Goal: Communication & Community: Participate in discussion

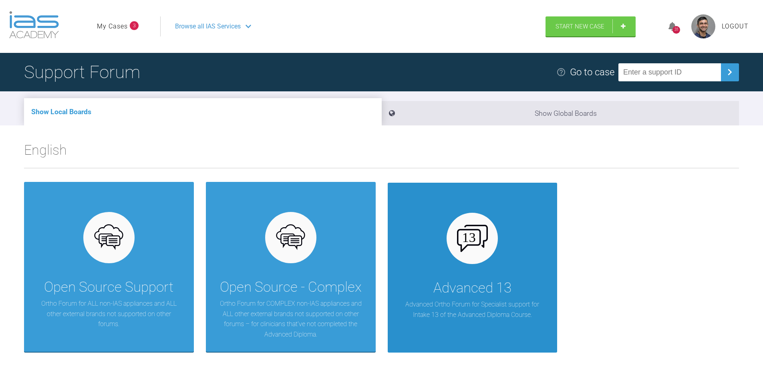
click at [452, 254] on div "Advanced 13 Advanced Ortho Forum for Specialist support for Intake 13 of the Ad…" at bounding box center [473, 268] width 170 height 170
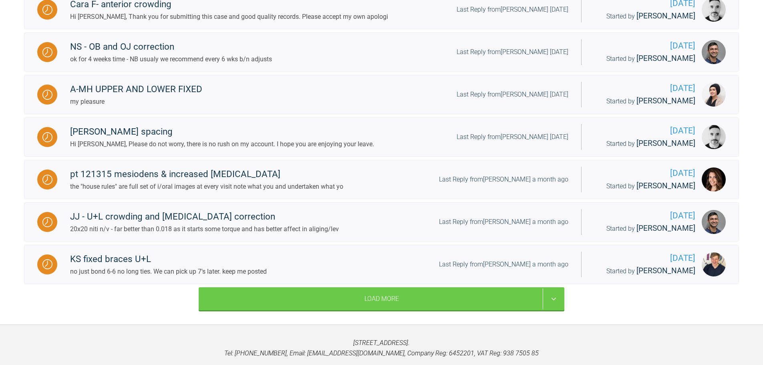
scroll to position [826, 0]
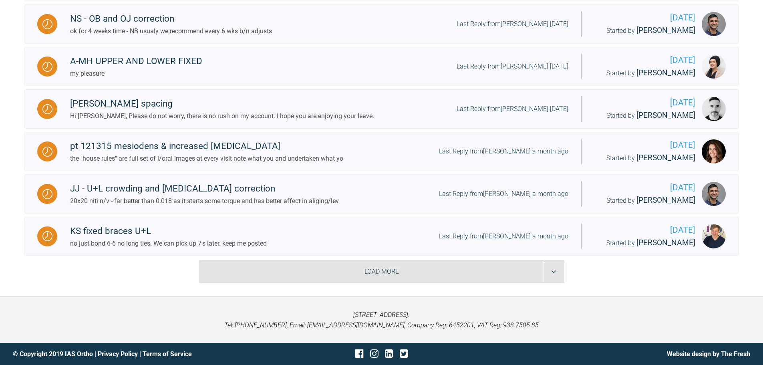
click at [245, 273] on div "Load More" at bounding box center [382, 271] width 366 height 23
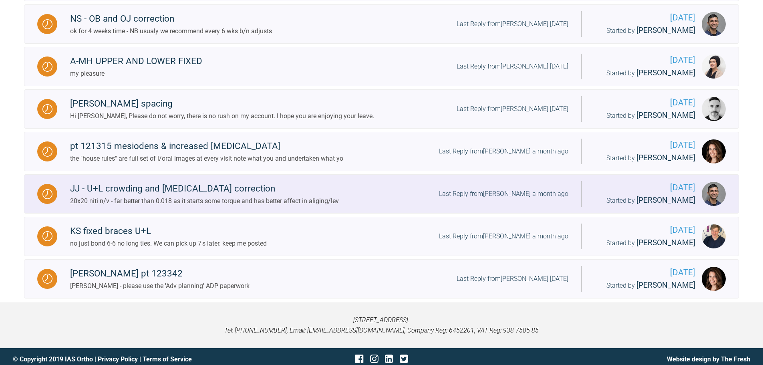
click at [248, 205] on div "20x20 niti n/v - far better than 0.018 as it starts some torque and has better …" at bounding box center [204, 201] width 269 height 10
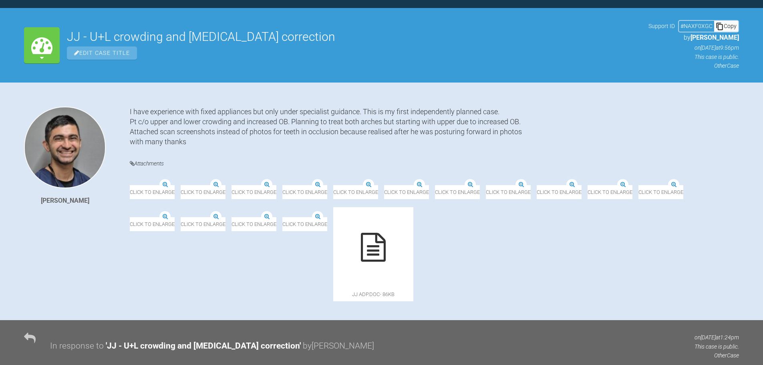
scroll to position [826, 0]
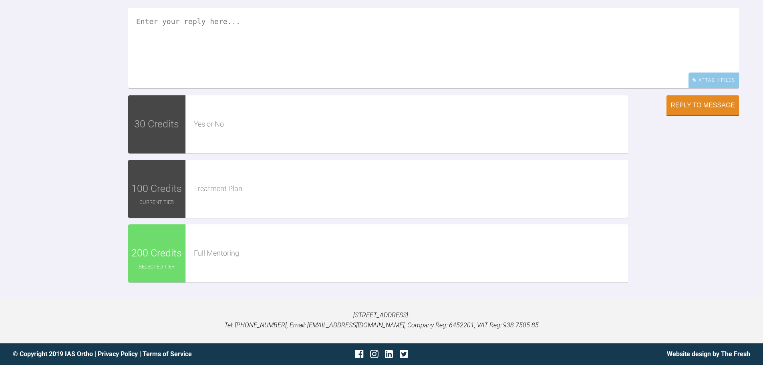
drag, startPoint x: 293, startPoint y: 164, endPoint x: 304, endPoint y: 369, distance: 205.0
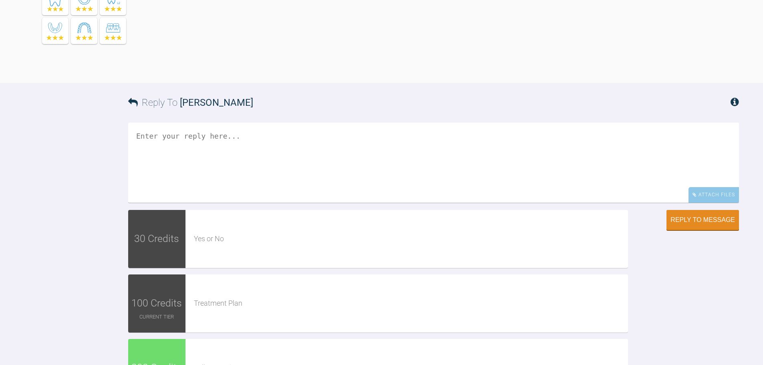
scroll to position [2756, 0]
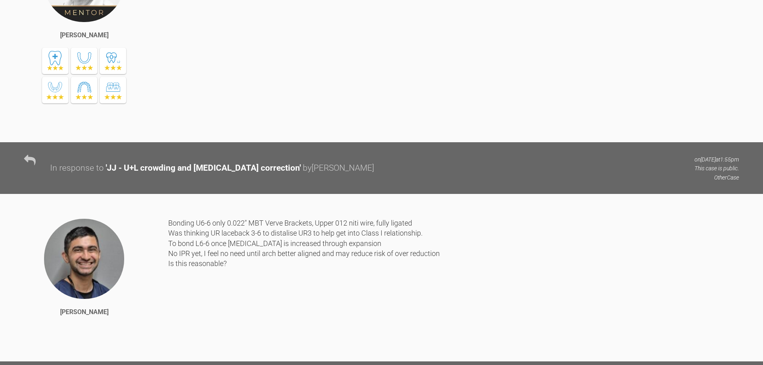
drag, startPoint x: 282, startPoint y: 275, endPoint x: 308, endPoint y: 119, distance: 158.8
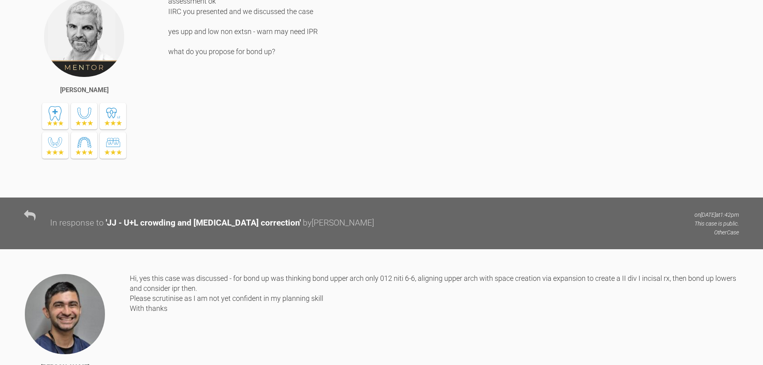
scroll to position [204, 0]
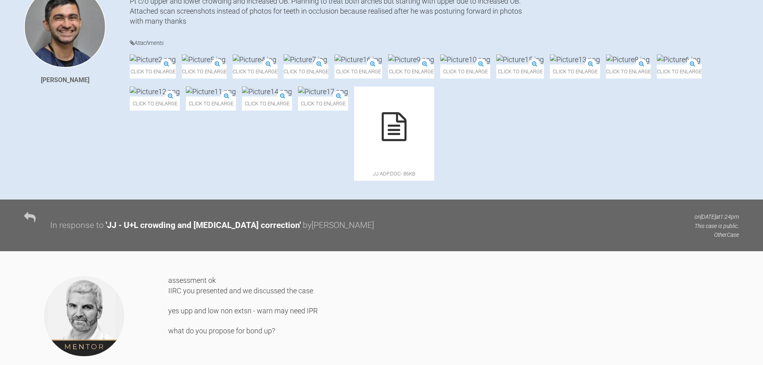
click at [550, 64] on img at bounding box center [575, 59] width 50 height 10
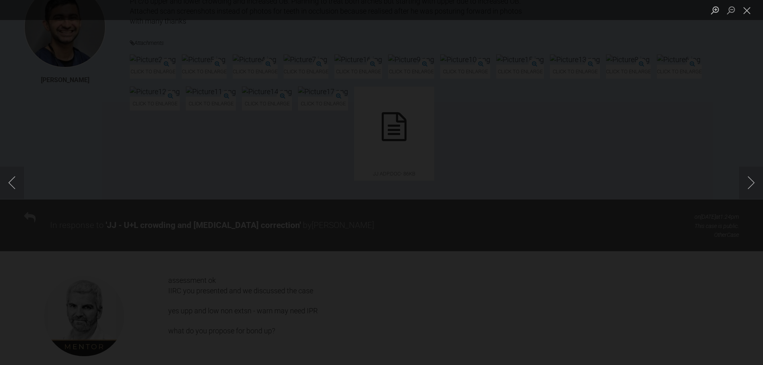
click at [380, 183] on img "Lightbox" at bounding box center [380, 183] width 0 height 0
click at [752, 179] on button "Next image" at bounding box center [751, 183] width 24 height 32
click at [13, 177] on button "Previous image" at bounding box center [12, 183] width 24 height 32
click at [364, 277] on div "Lightbox" at bounding box center [381, 182] width 763 height 365
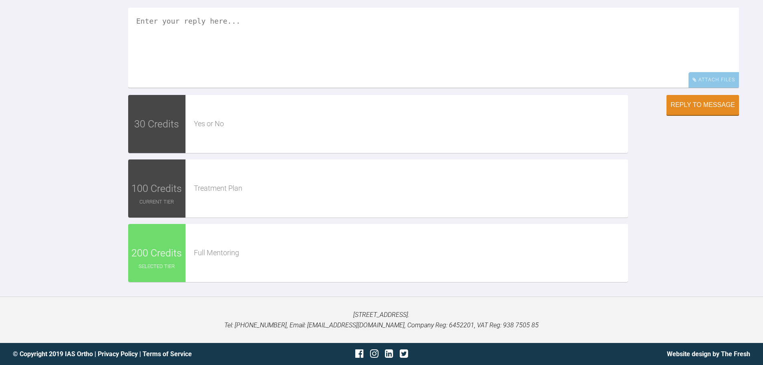
drag, startPoint x: 386, startPoint y: 261, endPoint x: 411, endPoint y: 384, distance: 125.1
click at [402, 88] on textarea at bounding box center [433, 48] width 611 height 80
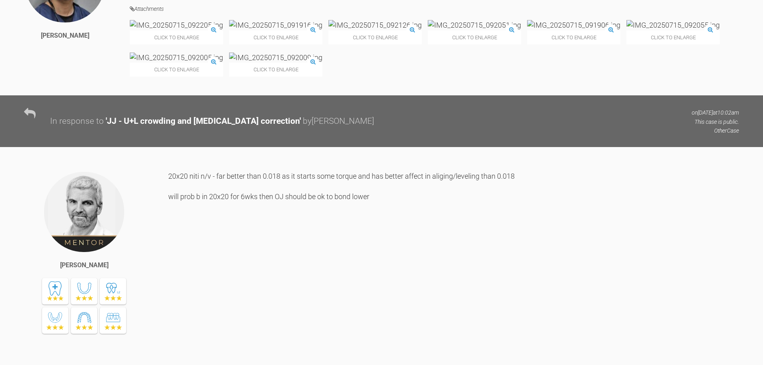
scroll to position [0, 0]
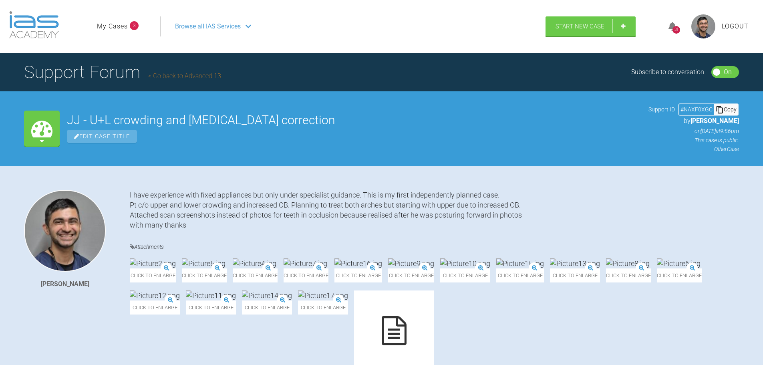
drag, startPoint x: 90, startPoint y: 230, endPoint x: 117, endPoint y: 34, distance: 197.0
click at [164, 78] on link "Go back to Advanced 13" at bounding box center [184, 76] width 73 height 8
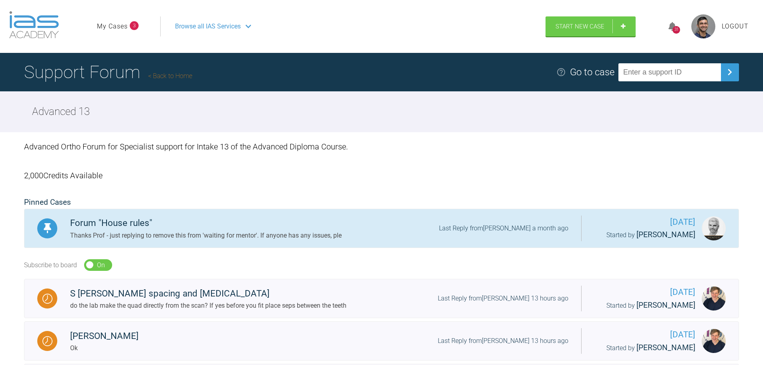
click at [154, 228] on div "Forum "House rules"" at bounding box center [206, 223] width 272 height 14
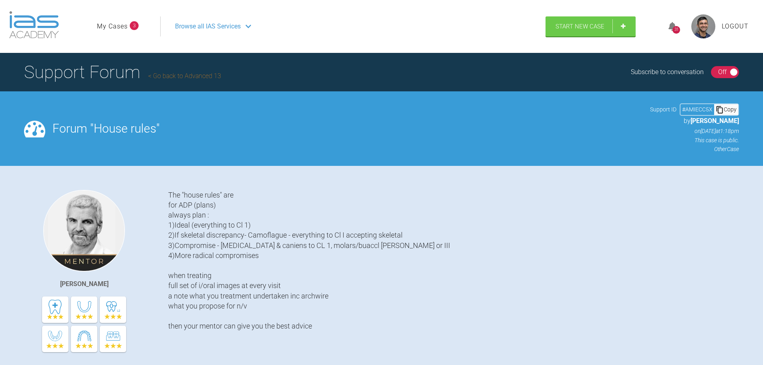
click at [159, 75] on link "Go back to Advanced 13" at bounding box center [184, 76] width 73 height 8
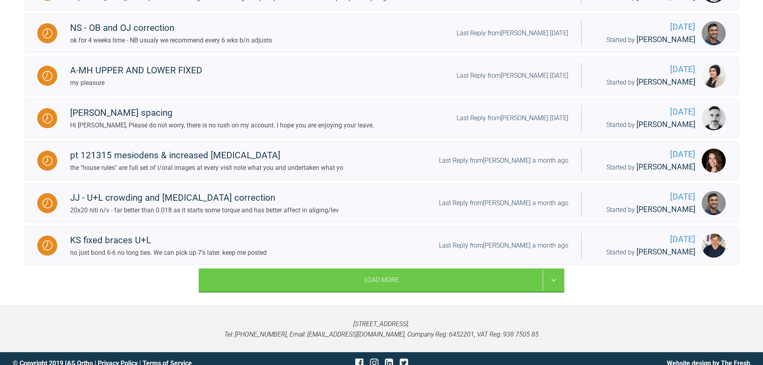
scroll to position [826, 0]
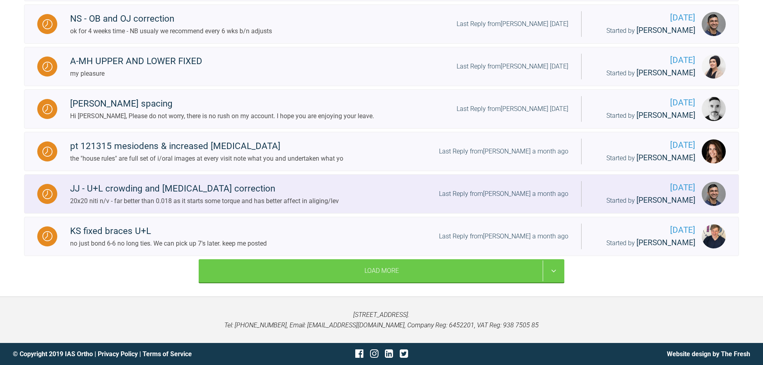
drag, startPoint x: 92, startPoint y: 159, endPoint x: 284, endPoint y: 197, distance: 195.2
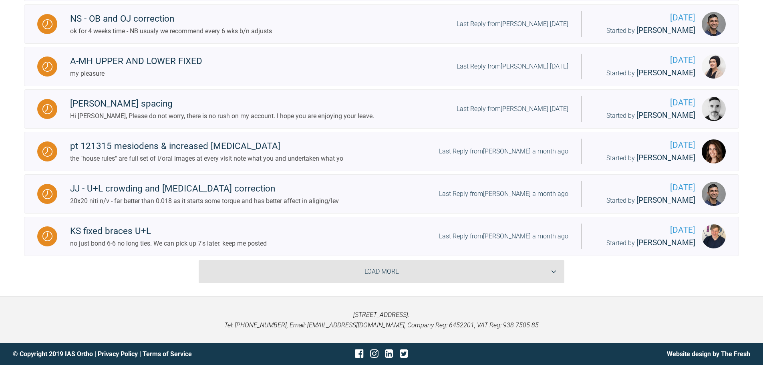
drag, startPoint x: 281, startPoint y: 272, endPoint x: 276, endPoint y: 272, distance: 5.6
click at [281, 272] on div "Load More" at bounding box center [382, 271] width 366 height 23
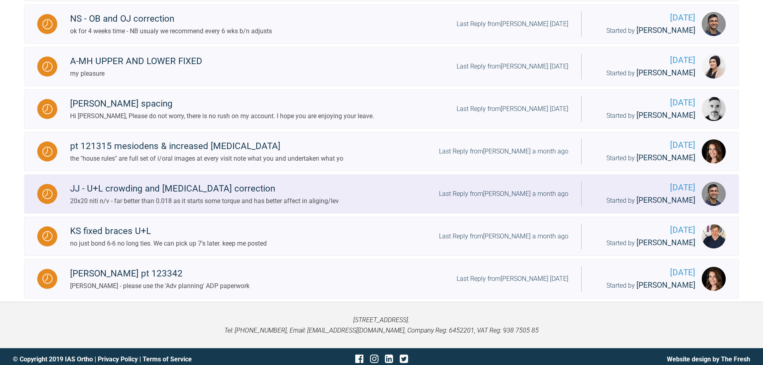
click at [148, 198] on div "20x20 niti n/v - far better than 0.018 as it starts some torque and has better …" at bounding box center [204, 201] width 269 height 10
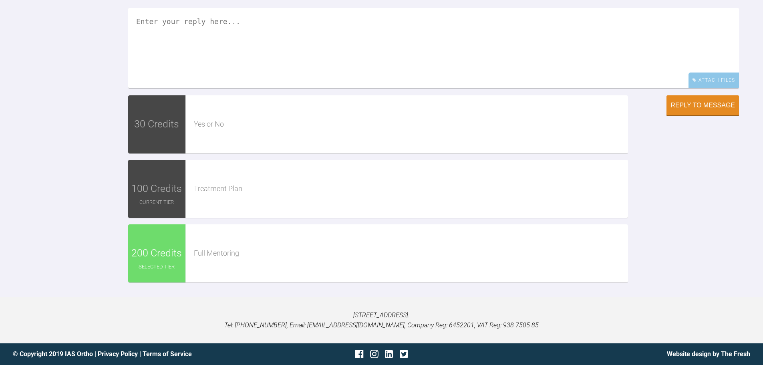
drag, startPoint x: 345, startPoint y: 223, endPoint x: 327, endPoint y: 384, distance: 161.6
click at [240, 88] on textarea at bounding box center [433, 48] width 611 height 80
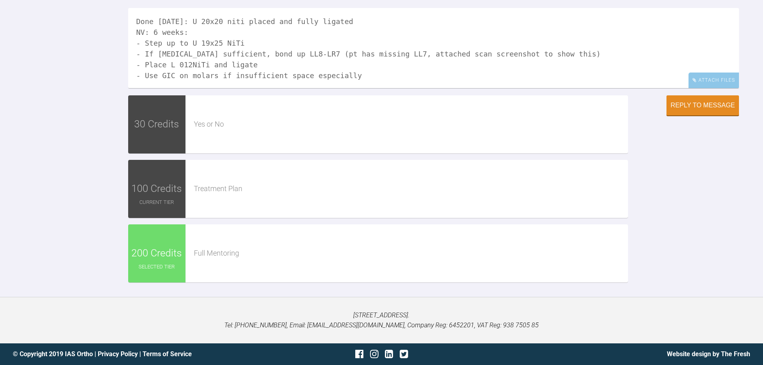
scroll to position [3277, 0]
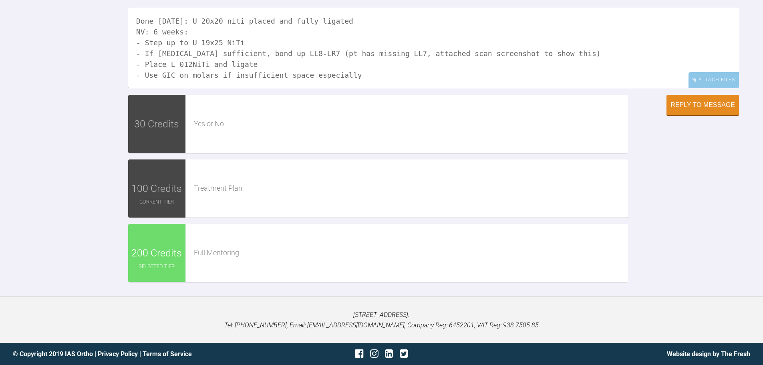
type textarea "Done [DATE]: U 20x20 niti placed and fully ligated NV: 6 weeks: - Step up to U …"
click at [695, 82] on icon at bounding box center [695, 79] width 4 height 5
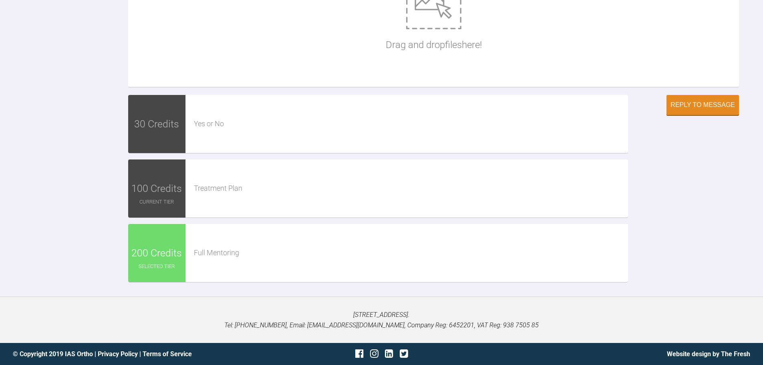
click at [457, 29] on img at bounding box center [433, 7] width 55 height 44
type input "C:\fakepath\WhatsApp Image [DATE] 09.32.30 (5).jpeg"
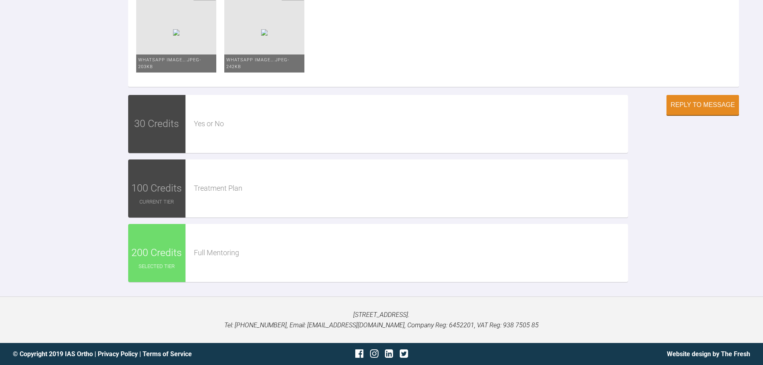
scroll to position [3397, 0]
type textarea "Done [DATE]: U 20x20 niti placed and fully ligated NV: 6 weeks: - Step up to U …"
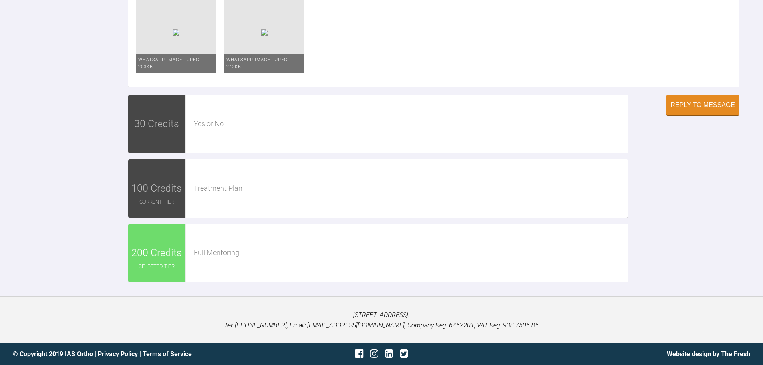
scroll to position [3397, 0]
type input "C:\fakepath\682260057085e74971e754ef.png"
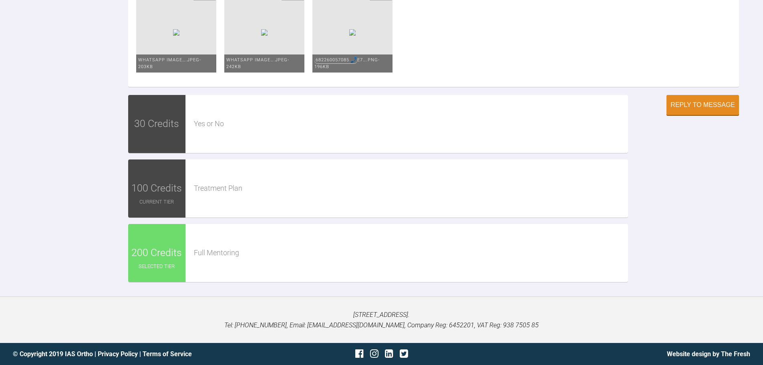
scroll to position [3537, 0]
drag, startPoint x: 653, startPoint y: 315, endPoint x: 659, endPoint y: 299, distance: 17.2
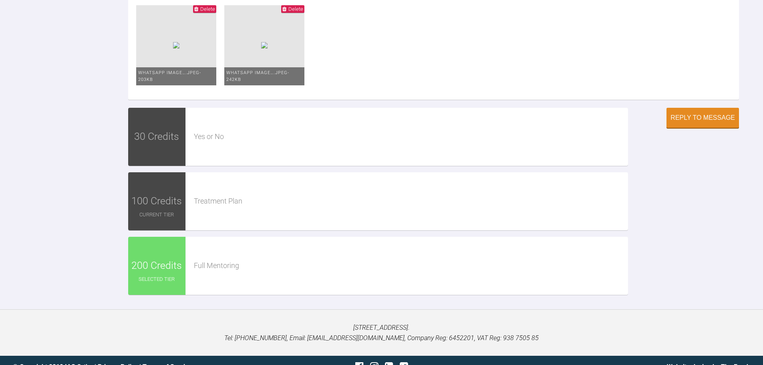
scroll to position [3257, 0]
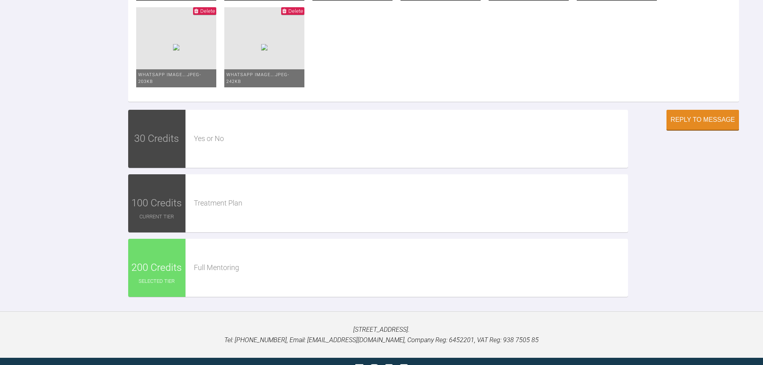
type textarea "Done [DATE]: U 20x20 niti placed and fully ligated NV: 6 weeks: - Step up to U …"
type input "C:\fakepath\682260057085e74971e754ef.png"
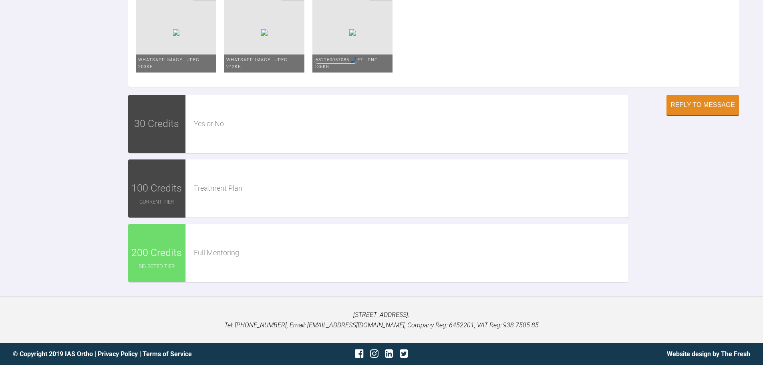
scroll to position [3297, 0]
type textarea "Done [DATE]: U 20x20 niti placed and fully ligated NV: 6 weeks: - Step up to U …"
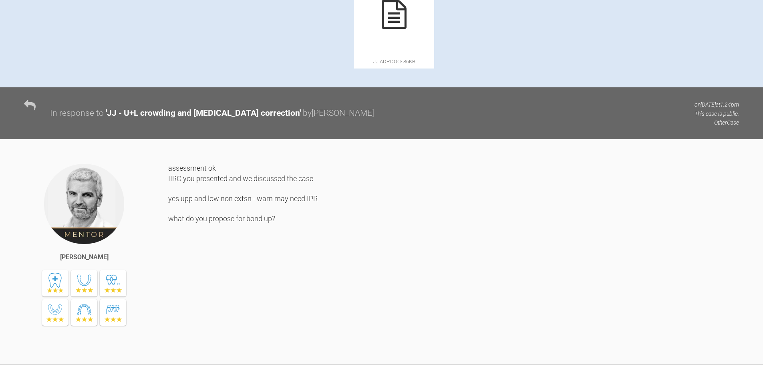
scroll to position [0, 0]
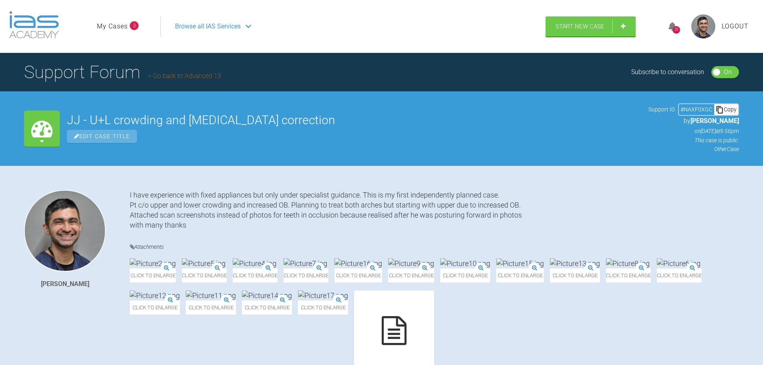
drag, startPoint x: 575, startPoint y: 258, endPoint x: 562, endPoint y: 105, distance: 154.4
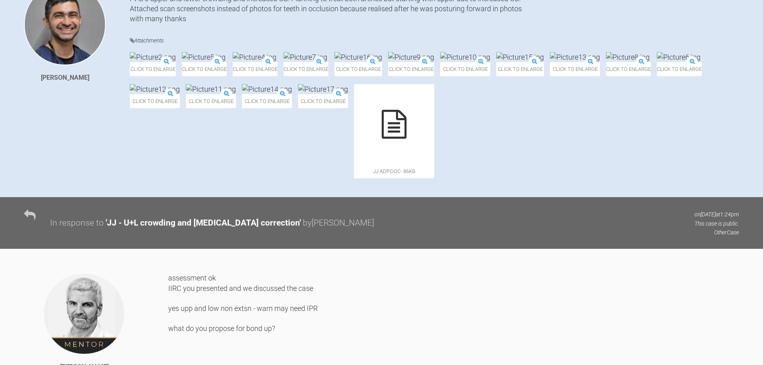
scroll to position [280, 0]
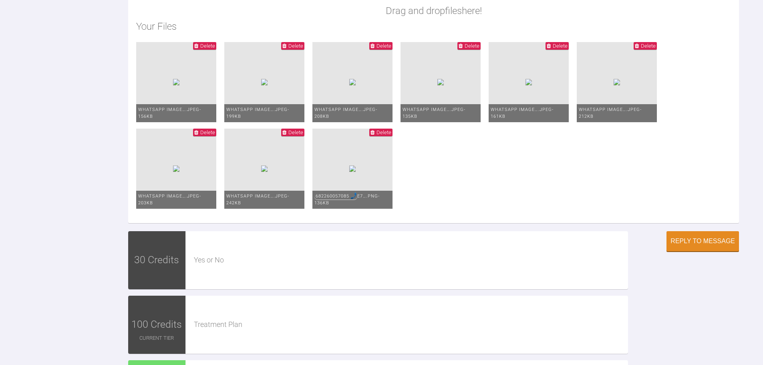
drag, startPoint x: 410, startPoint y: 138, endPoint x: 430, endPoint y: 293, distance: 156.3
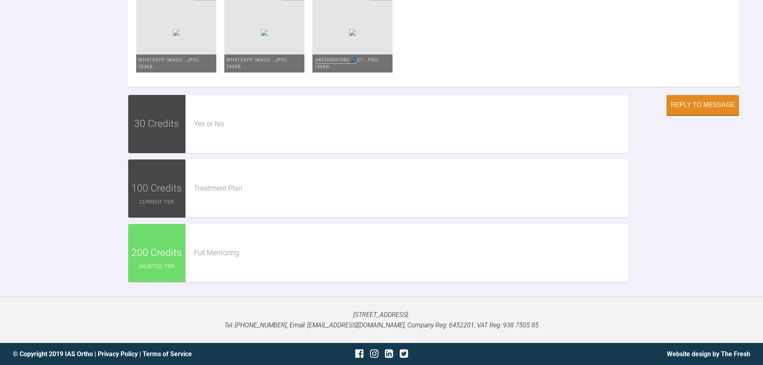
scroll to position [3565, 0]
click at [695, 109] on div "Reply to Message" at bounding box center [703, 105] width 64 height 7
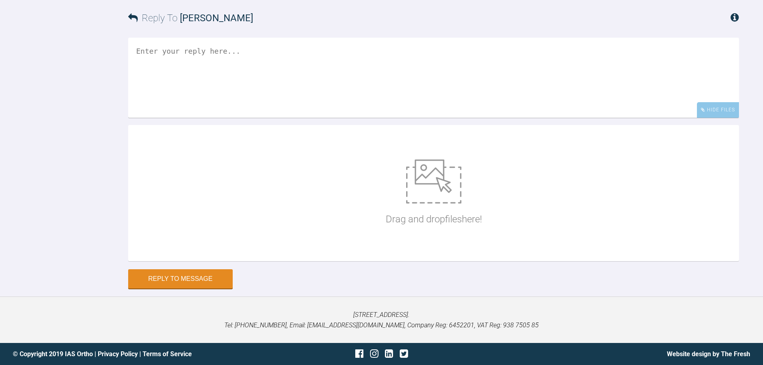
scroll to position [3228, 0]
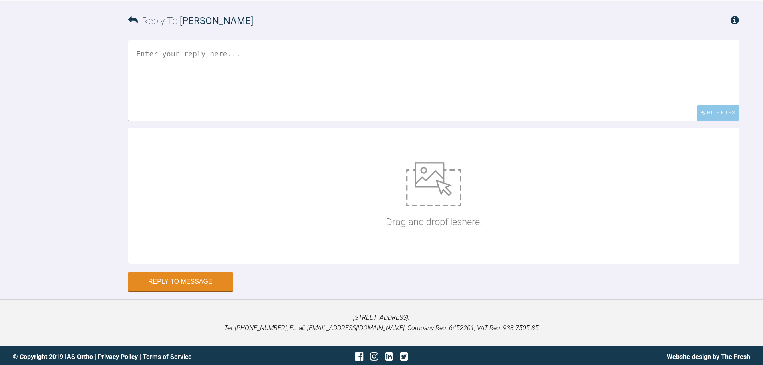
drag, startPoint x: 405, startPoint y: 296, endPoint x: 405, endPoint y: 233, distance: 62.9
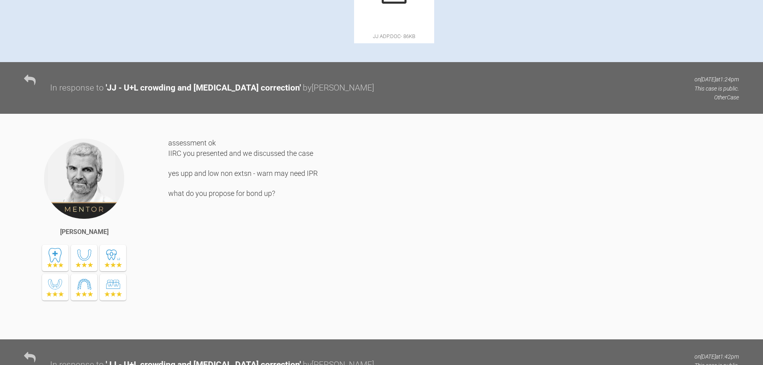
scroll to position [0, 0]
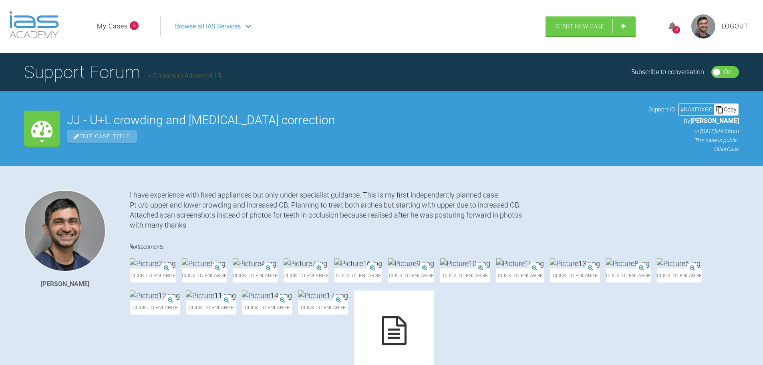
click at [179, 80] on h1 "Support Forum Go back to Advanced 13" at bounding box center [122, 72] width 197 height 28
click at [179, 79] on link "Go back to Advanced 13" at bounding box center [184, 76] width 73 height 8
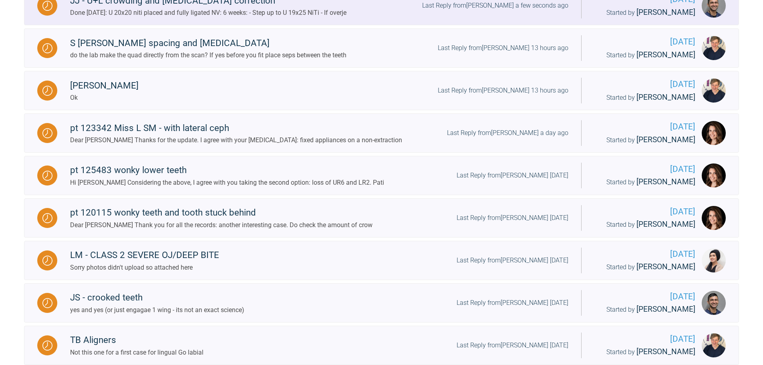
scroll to position [240, 0]
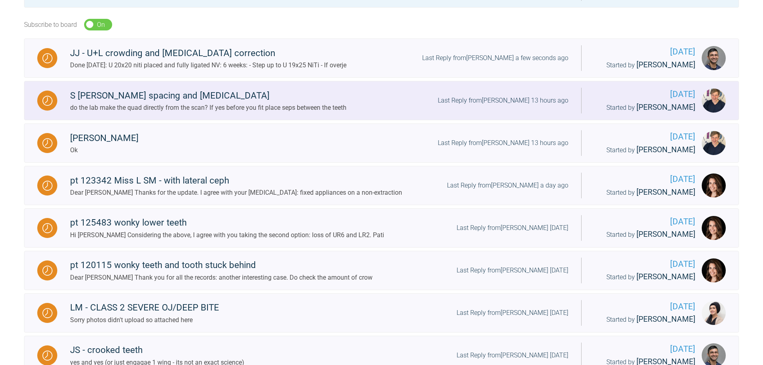
click at [305, 115] on link "S [PERSON_NAME] spacing and [MEDICAL_DATA] do the lab make the quad directly fr…" at bounding box center [381, 100] width 715 height 39
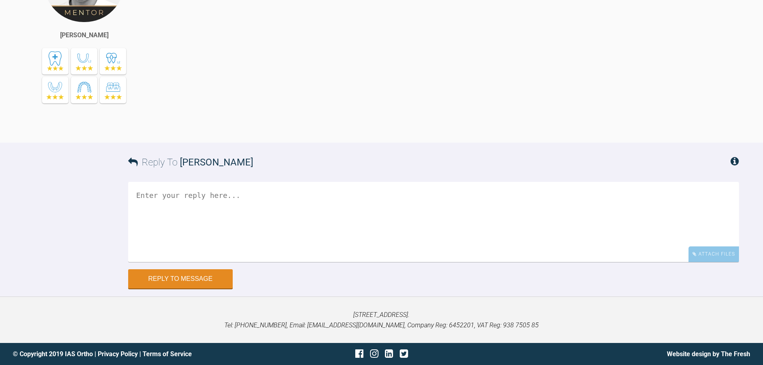
drag, startPoint x: 211, startPoint y: 196, endPoint x: 271, endPoint y: 384, distance: 196.7
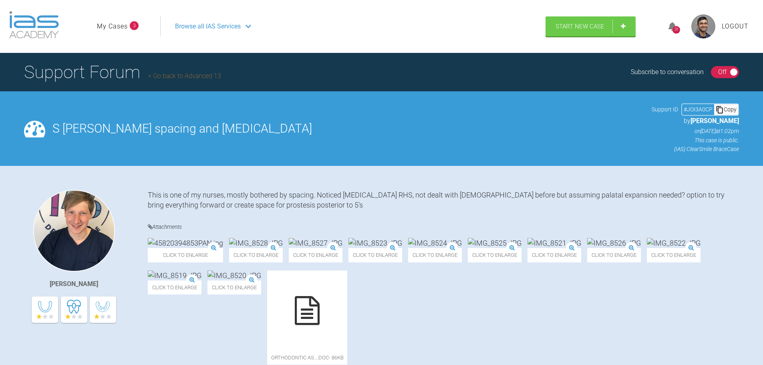
click at [172, 73] on link "Go back to Advanced 13" at bounding box center [184, 76] width 73 height 8
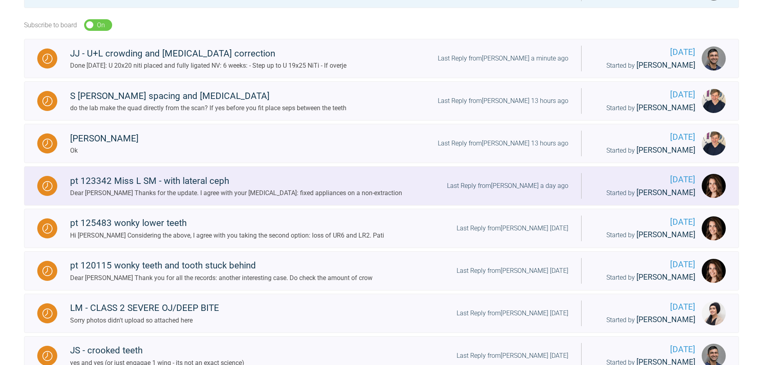
scroll to position [240, 0]
click at [198, 179] on div "pt 123342 Miss L SM - with lateral ceph" at bounding box center [236, 180] width 332 height 14
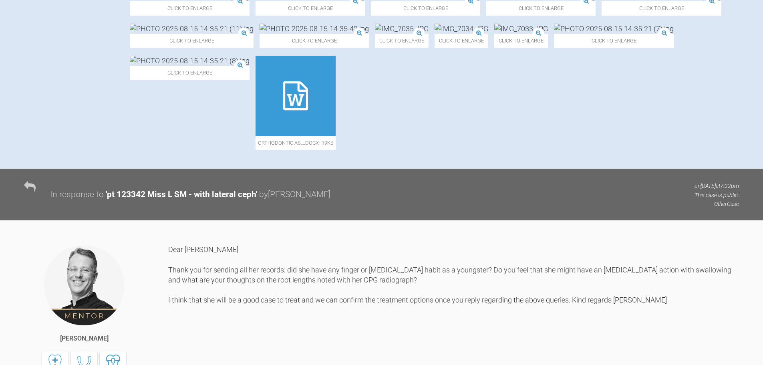
scroll to position [320, 0]
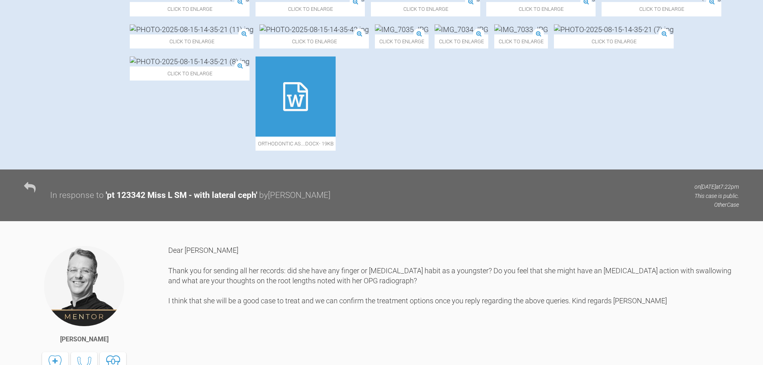
click at [260, 34] on img at bounding box center [314, 29] width 109 height 10
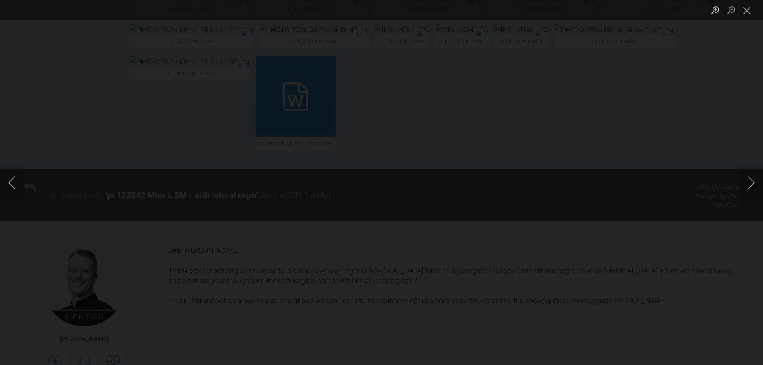
click at [360, 200] on div "Lightbox" at bounding box center [381, 182] width 763 height 365
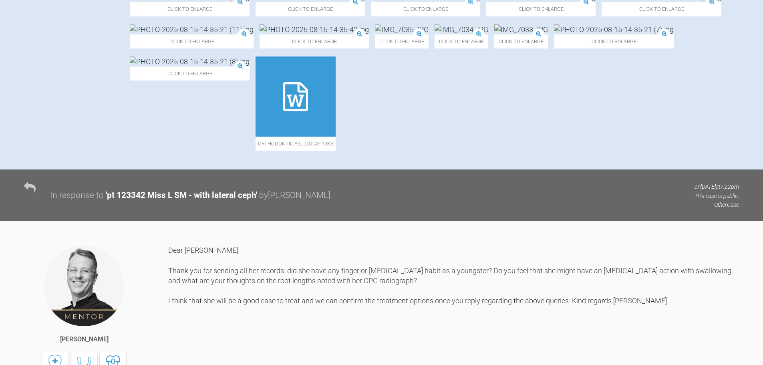
click at [260, 34] on img at bounding box center [314, 29] width 109 height 10
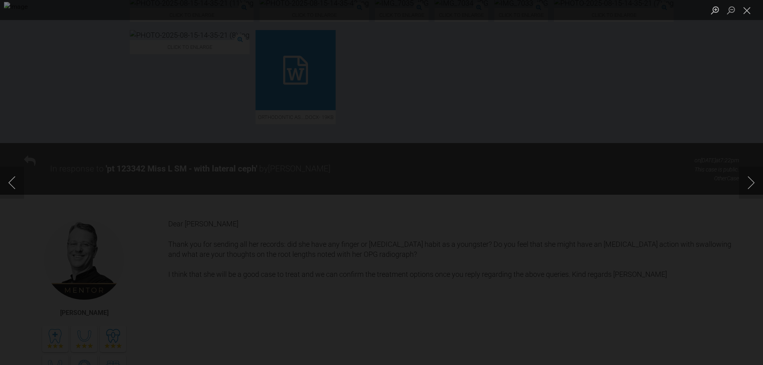
scroll to position [361, 0]
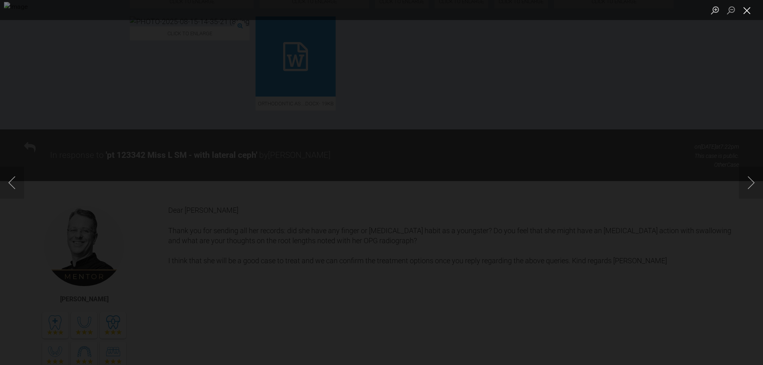
click at [750, 12] on button "Close lightbox" at bounding box center [747, 10] width 16 height 14
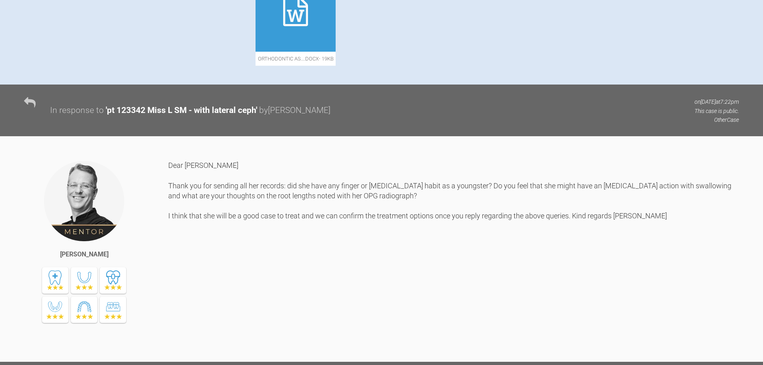
scroll to position [0, 0]
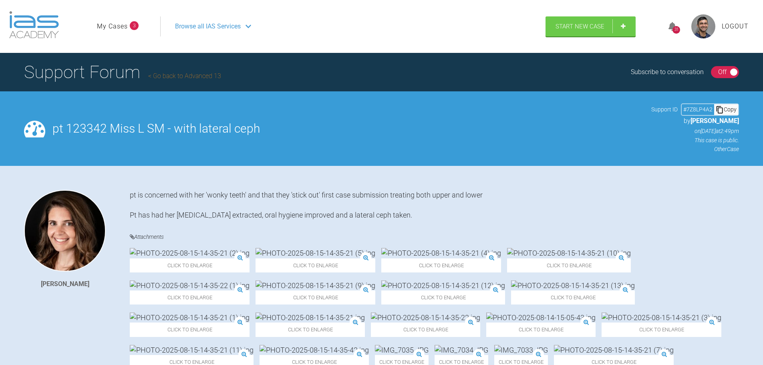
click at [199, 76] on link "Go back to Advanced 13" at bounding box center [184, 76] width 73 height 8
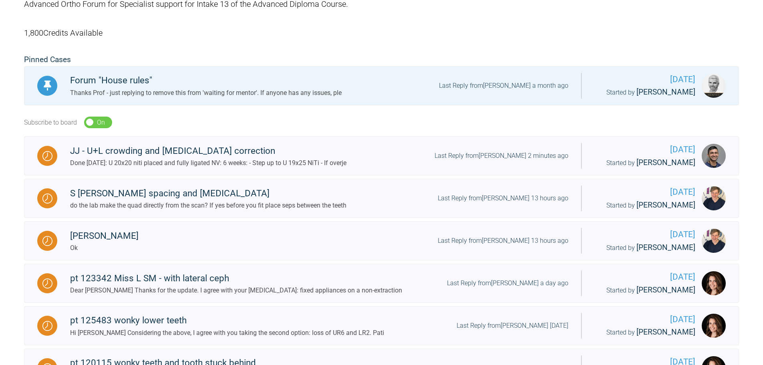
scroll to position [826, 0]
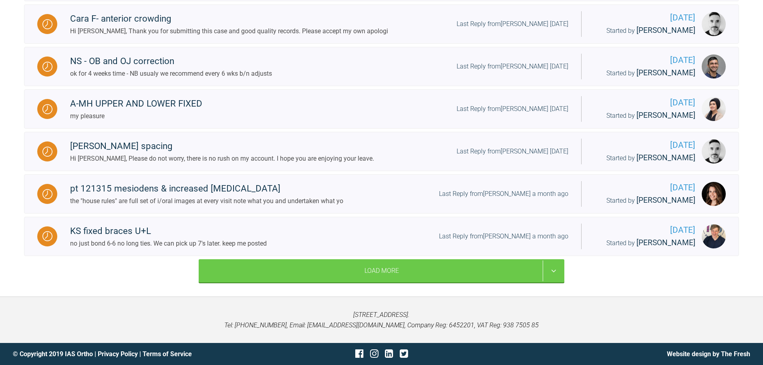
drag, startPoint x: 218, startPoint y: 199, endPoint x: 240, endPoint y: 322, distance: 125.5
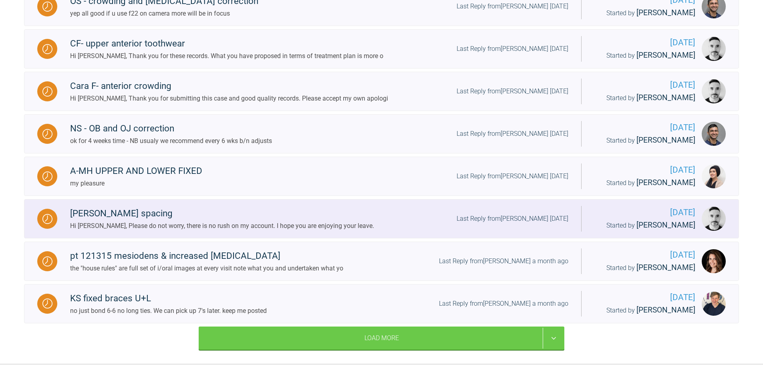
scroll to position [746, 0]
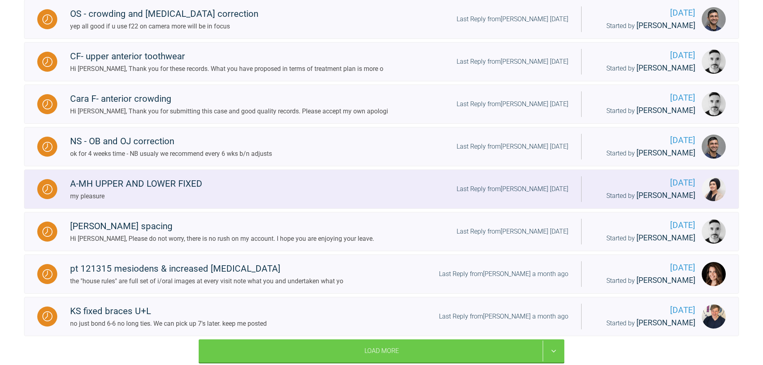
click at [180, 201] on div "my pleasure" at bounding box center [136, 196] width 132 height 10
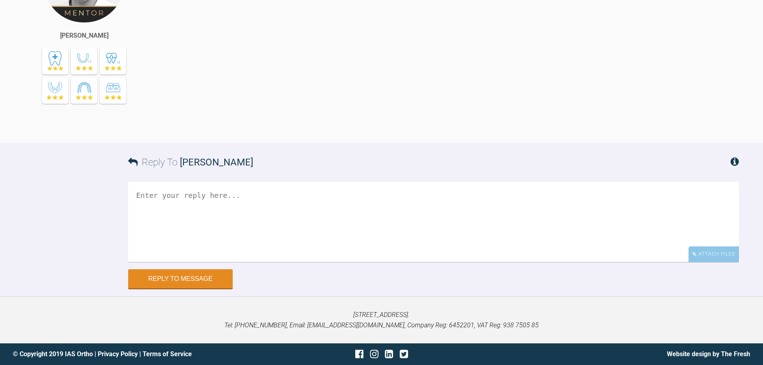
drag, startPoint x: 209, startPoint y: 189, endPoint x: 254, endPoint y: 337, distance: 154.7
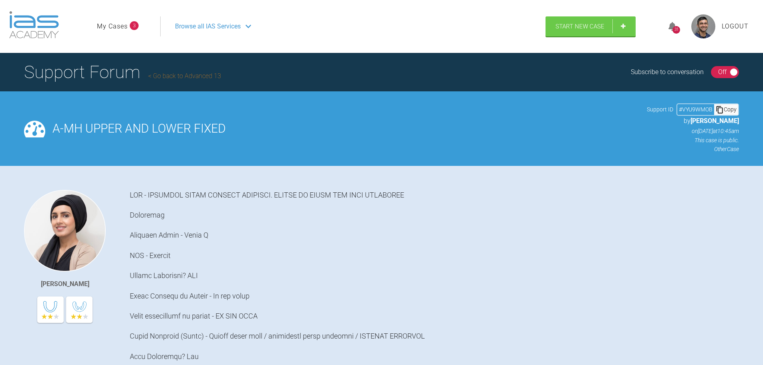
click at [175, 78] on link "Go back to Advanced 13" at bounding box center [184, 76] width 73 height 8
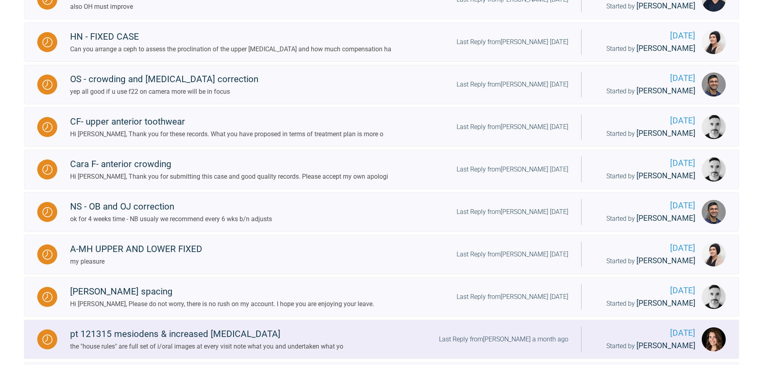
scroll to position [641, 0]
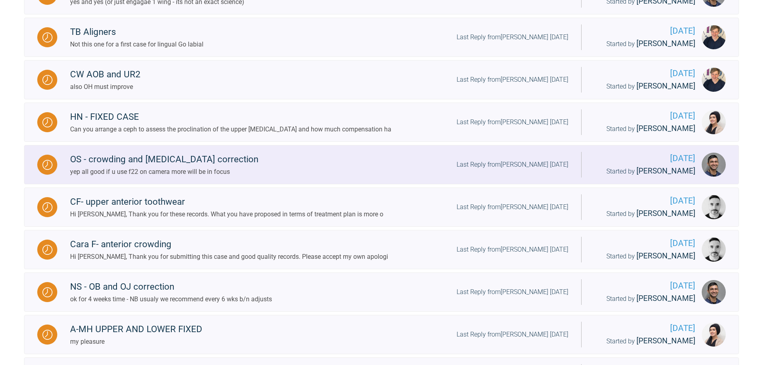
click at [236, 174] on div "OS - crowding and [MEDICAL_DATA] correction yep all good if u use f22 on camera…" at bounding box center [319, 164] width 524 height 24
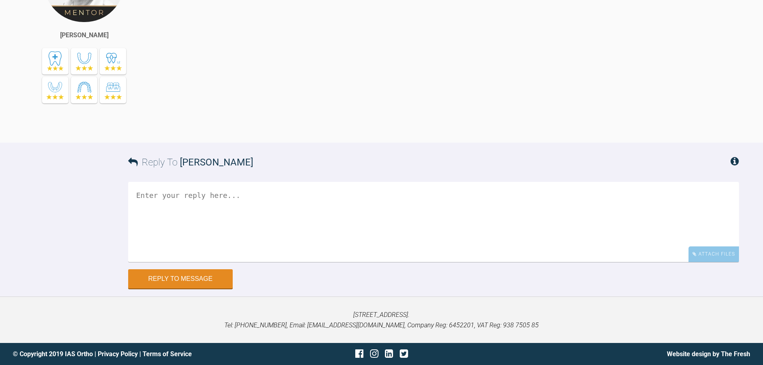
drag, startPoint x: 233, startPoint y: 184, endPoint x: 300, endPoint y: 341, distance: 170.7
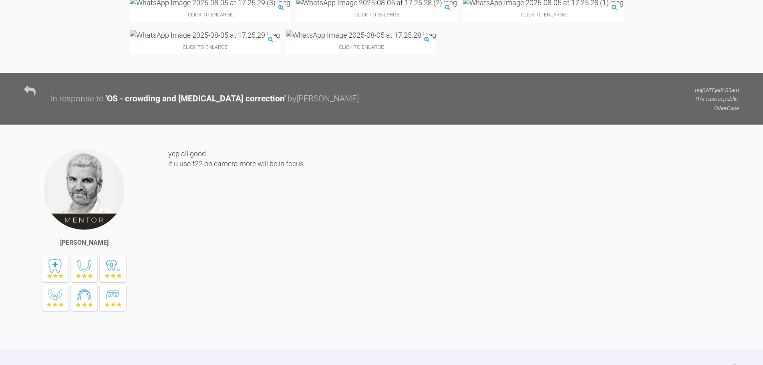
scroll to position [3949, 0]
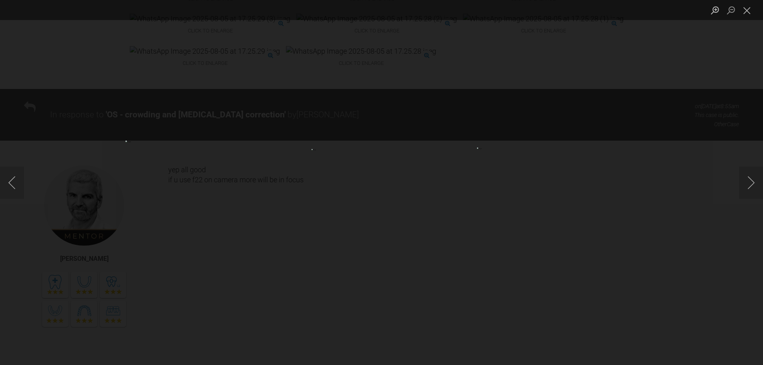
click at [276, 228] on div "Lightbox" at bounding box center [381, 182] width 763 height 365
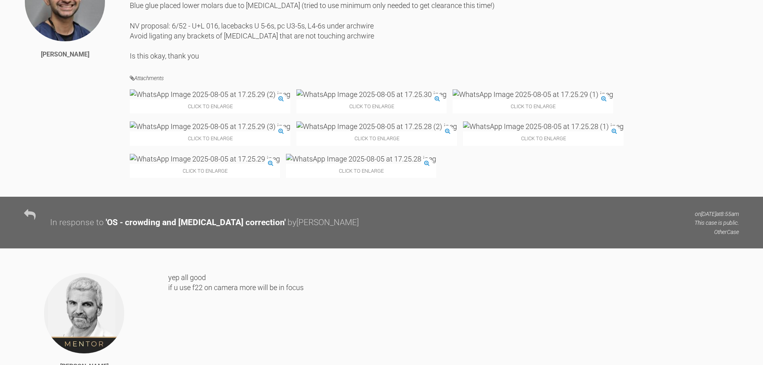
scroll to position [3829, 0]
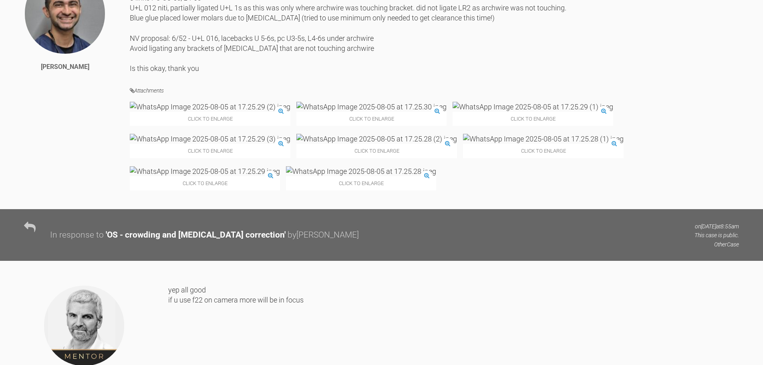
click at [286, 176] on img at bounding box center [361, 171] width 150 height 10
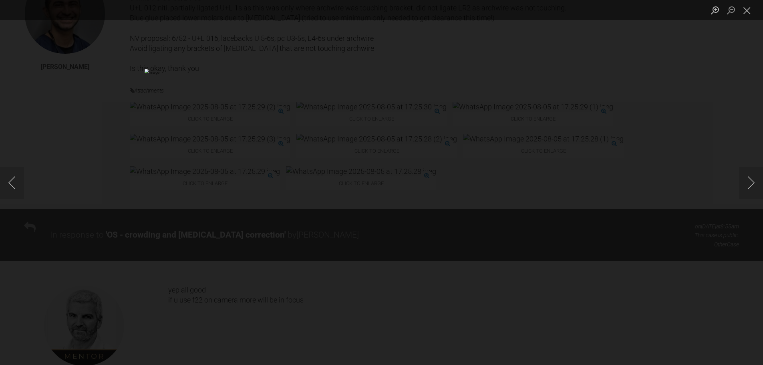
click at [165, 275] on div "Lightbox" at bounding box center [381, 182] width 763 height 365
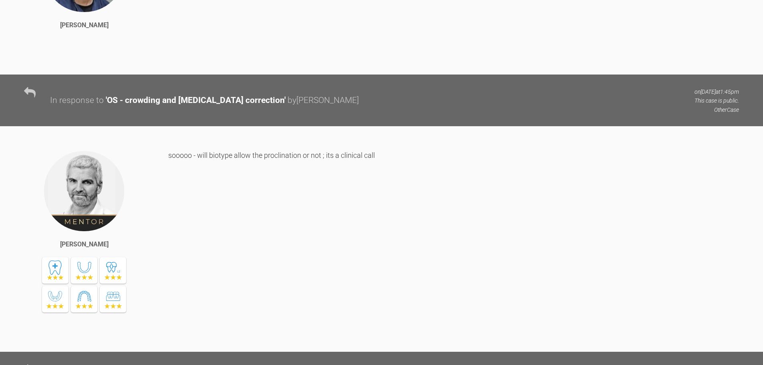
scroll to position [0, 0]
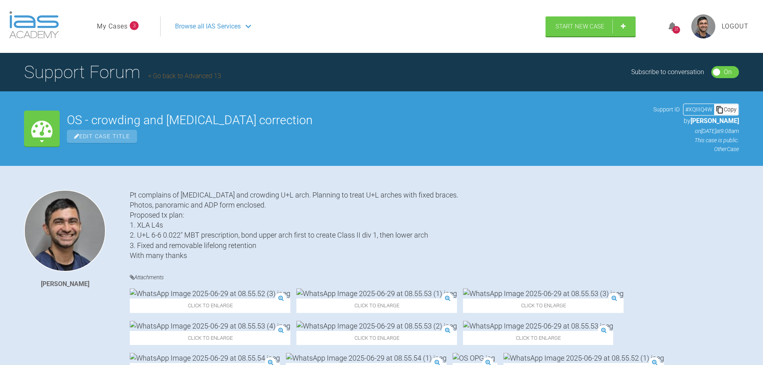
drag, startPoint x: 100, startPoint y: 248, endPoint x: 173, endPoint y: 95, distance: 169.9
click at [176, 81] on h1 "Support Forum Go back to Advanced 13" at bounding box center [122, 72] width 197 height 28
click at [179, 75] on link "Go back to Advanced 13" at bounding box center [184, 76] width 73 height 8
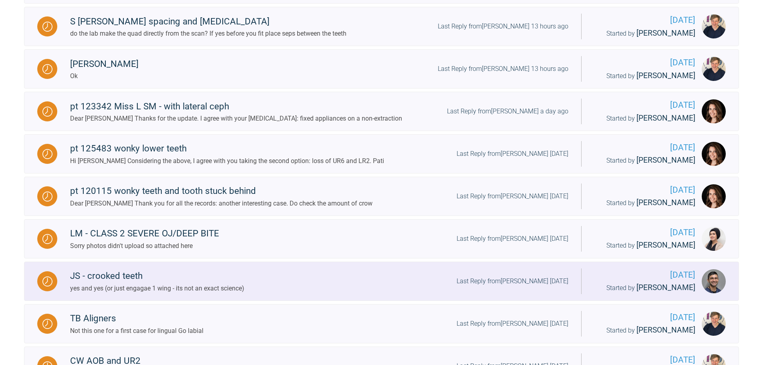
scroll to position [361, 0]
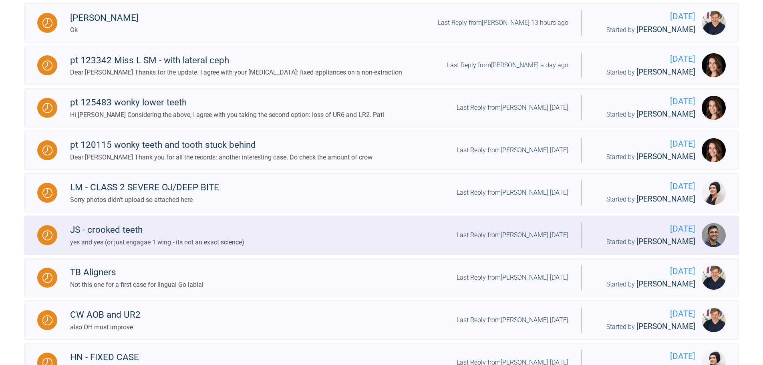
click at [252, 242] on div "JS - crooked teeth yes and yes (or just engagae 1 wing - its not an exact scien…" at bounding box center [319, 235] width 524 height 24
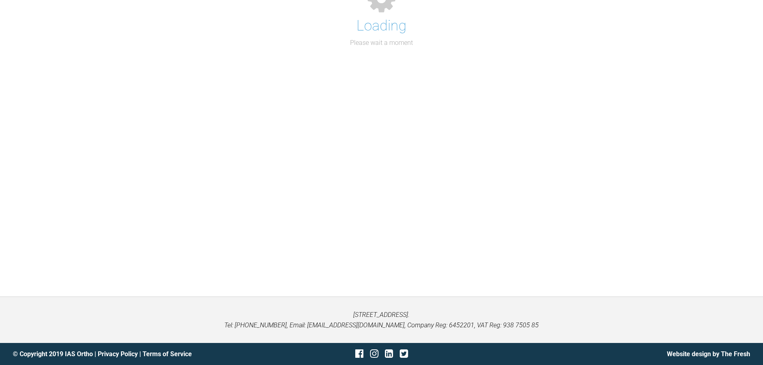
scroll to position [361, 0]
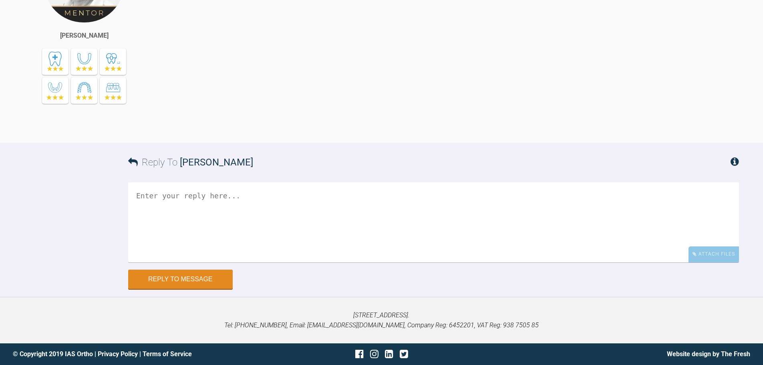
drag, startPoint x: 119, startPoint y: 142, endPoint x: 627, endPoint y: 384, distance: 563.1
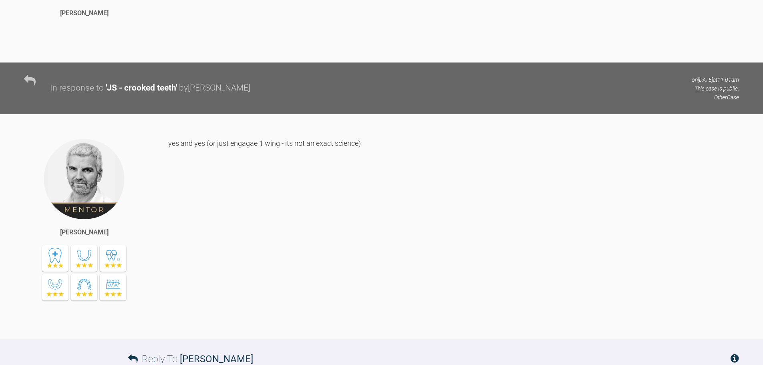
scroll to position [4336, 0]
